Goal: Task Accomplishment & Management: Use online tool/utility

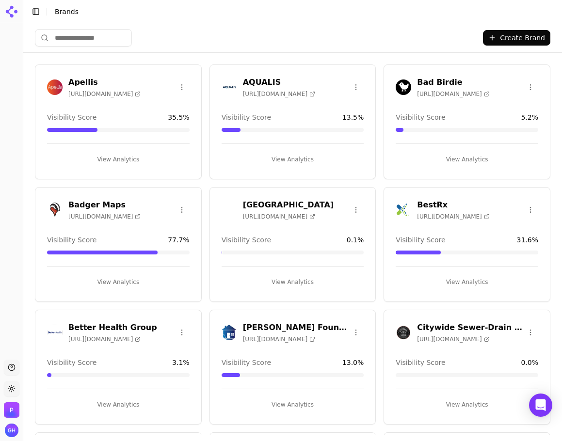
click at [297, 277] on button "View Analytics" at bounding box center [292, 282] width 142 height 16
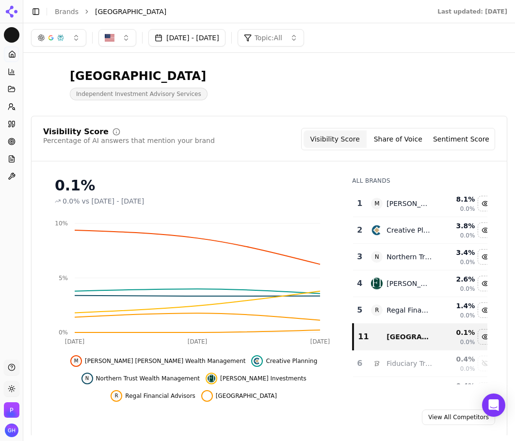
click at [20, 392] on button "Toggle Sidebar" at bounding box center [23, 220] width 8 height 441
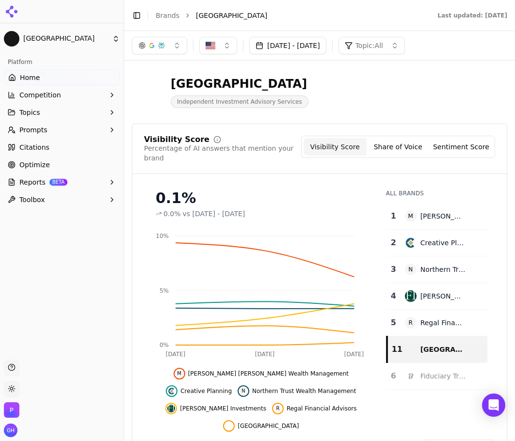
click at [6, 391] on html "Berkshire Platform Home Competition Topics Prompts Citations Optimize Reports B…" at bounding box center [257, 220] width 515 height 441
click at [28, 347] on div "Dark" at bounding box center [34, 353] width 57 height 16
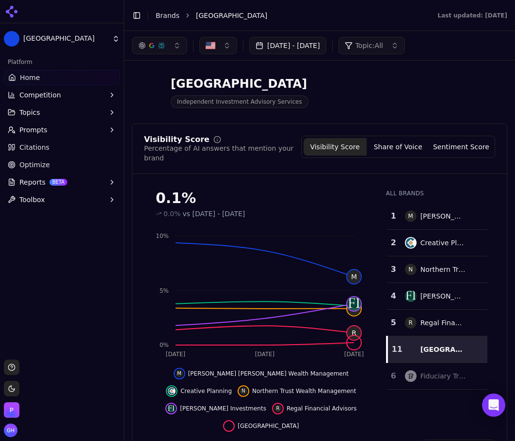
click at [138, 14] on button "Toggle Sidebar" at bounding box center [137, 16] width 14 height 14
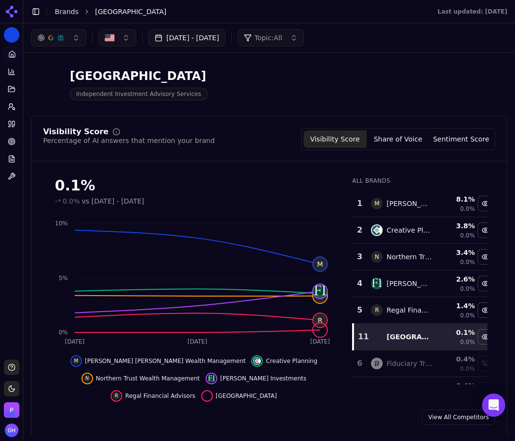
click at [411, 137] on button "Share of Voice" at bounding box center [397, 138] width 63 height 17
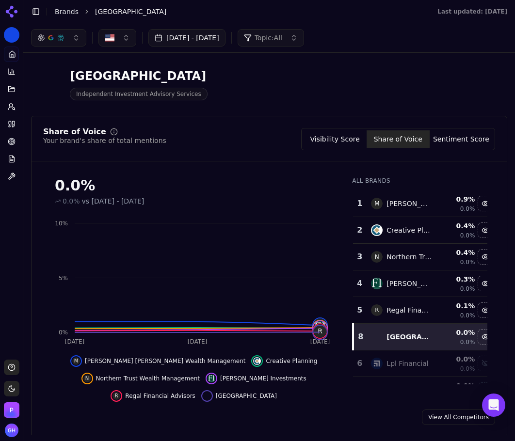
click at [450, 138] on button "Sentiment Score" at bounding box center [460, 138] width 63 height 17
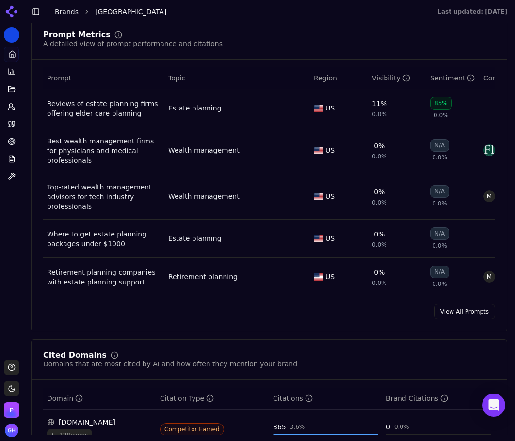
scroll to position [678, 0]
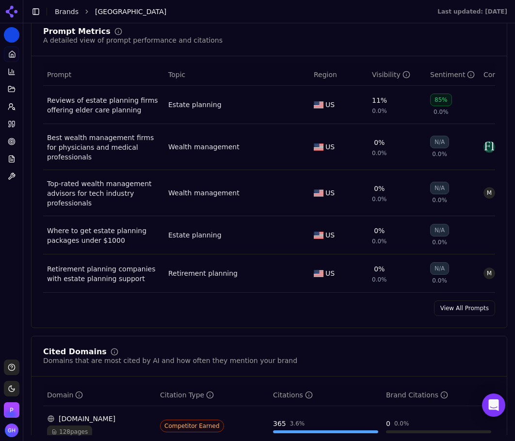
click at [471, 313] on link "View All Prompts" at bounding box center [464, 308] width 61 height 16
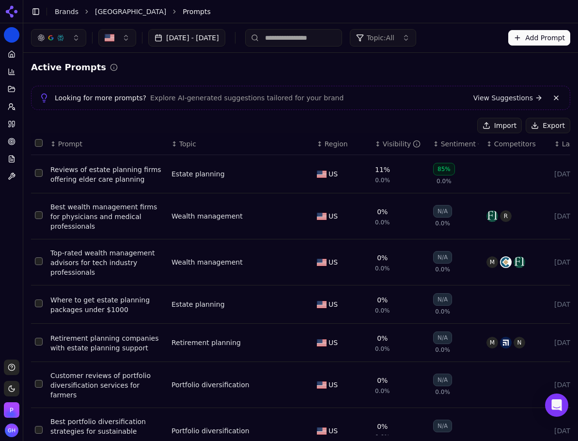
click at [540, 125] on button "Export" at bounding box center [548, 126] width 45 height 16
click at [8, 125] on icon at bounding box center [12, 124] width 8 height 8
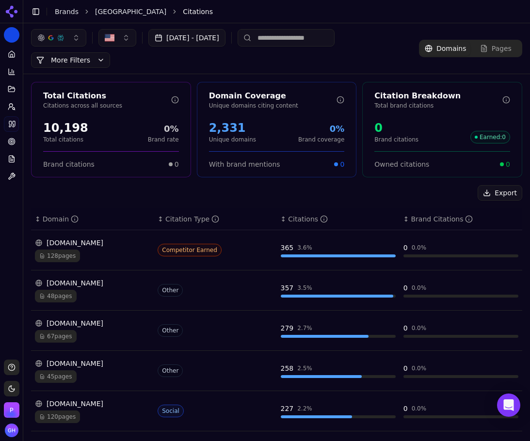
click at [238, 203] on div "Export ↕ Domain ↕ Citation Type ↕ Citations ↕ Brand Citations [DOMAIN_NAME] 128…" at bounding box center [276, 425] width 491 height 480
click at [384, 189] on div "Export" at bounding box center [276, 193] width 491 height 16
click at [500, 195] on button "Export" at bounding box center [499, 193] width 45 height 16
click at [16, 58] on link "Home" at bounding box center [11, 55] width 15 height 16
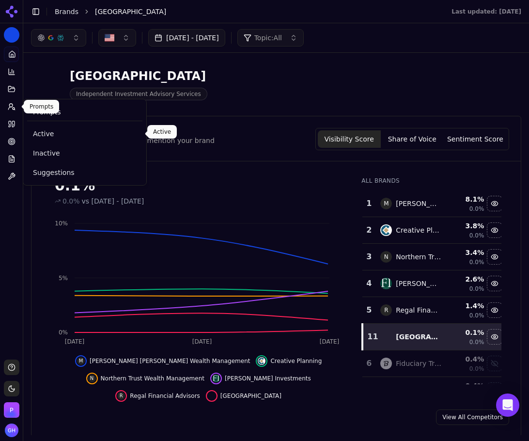
click at [41, 130] on span "Active" at bounding box center [85, 134] width 104 height 10
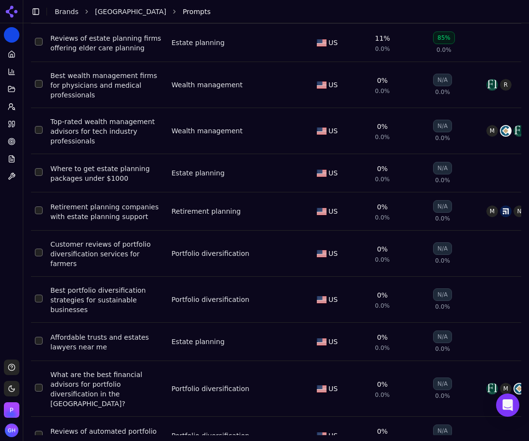
scroll to position [157, 0]
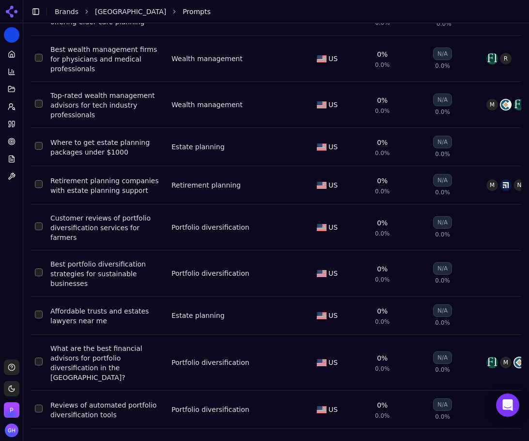
click at [345, 14] on li "Prompts" at bounding box center [342, 12] width 319 height 10
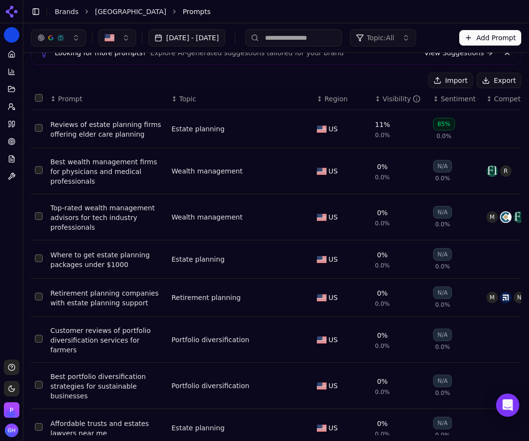
scroll to position [0, 0]
